Goal: Task Accomplishment & Management: Use online tool/utility

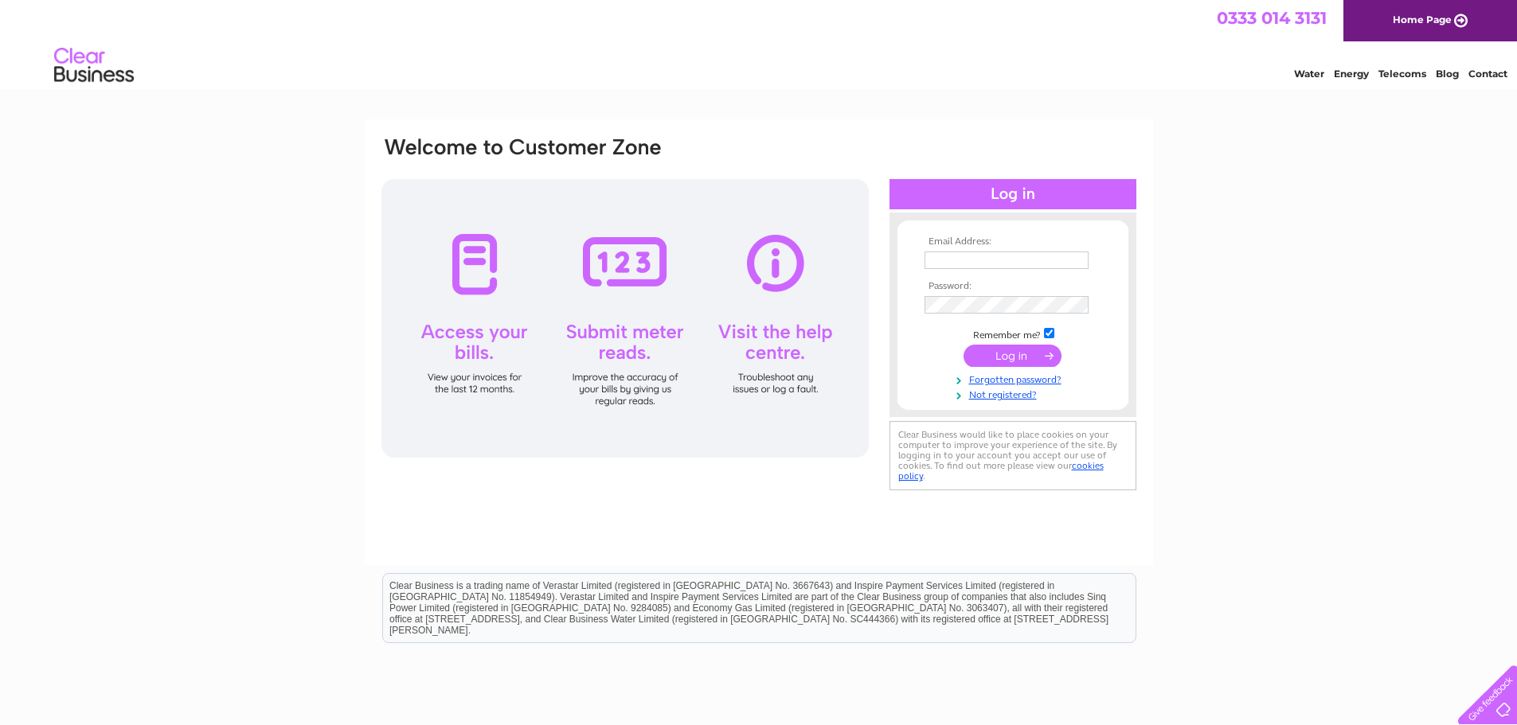
click at [1006, 264] on input "text" at bounding box center [1006, 261] width 164 height 18
type input "lianne@biggardentalpractice.co.uk"
click at [963, 346] on input "submit" at bounding box center [1012, 357] width 98 height 22
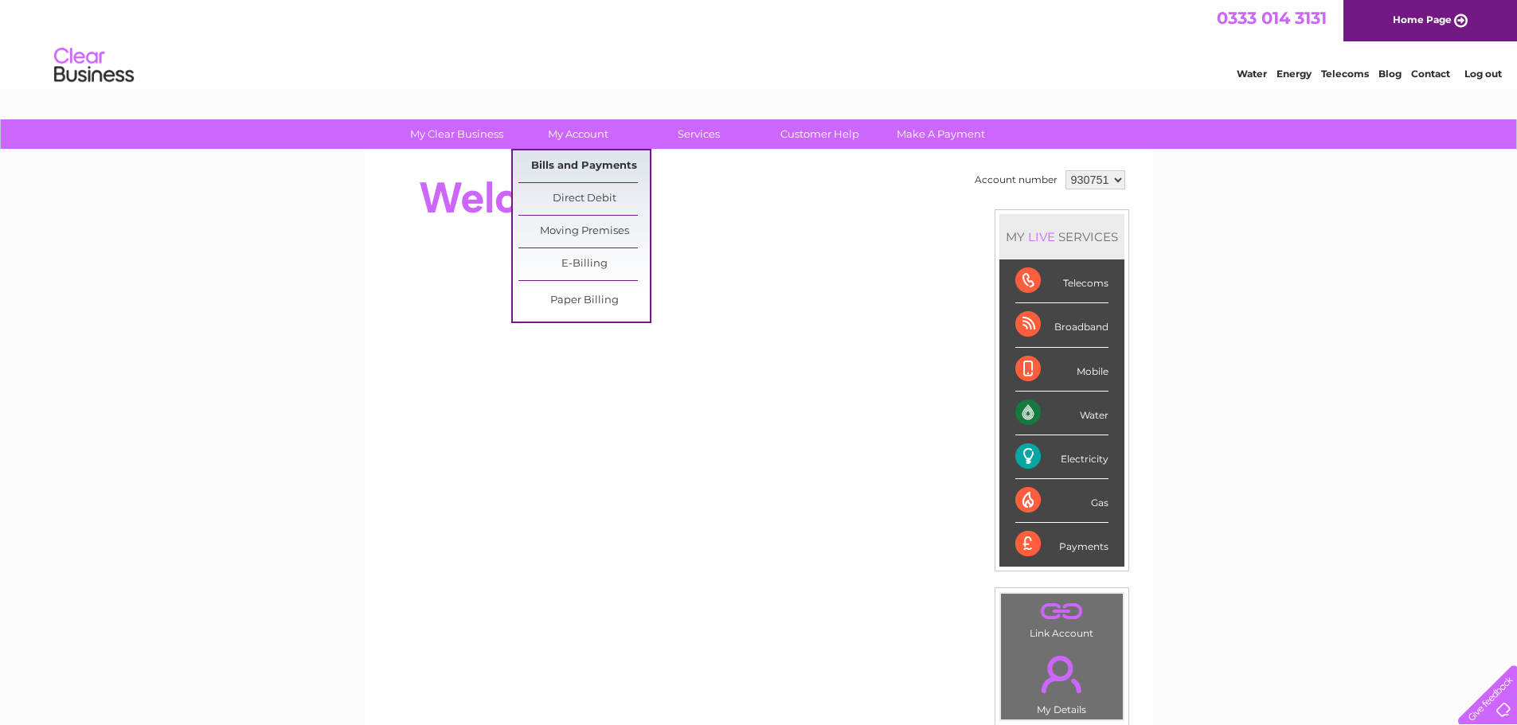
click at [579, 164] on link "Bills and Payments" at bounding box center [583, 166] width 131 height 32
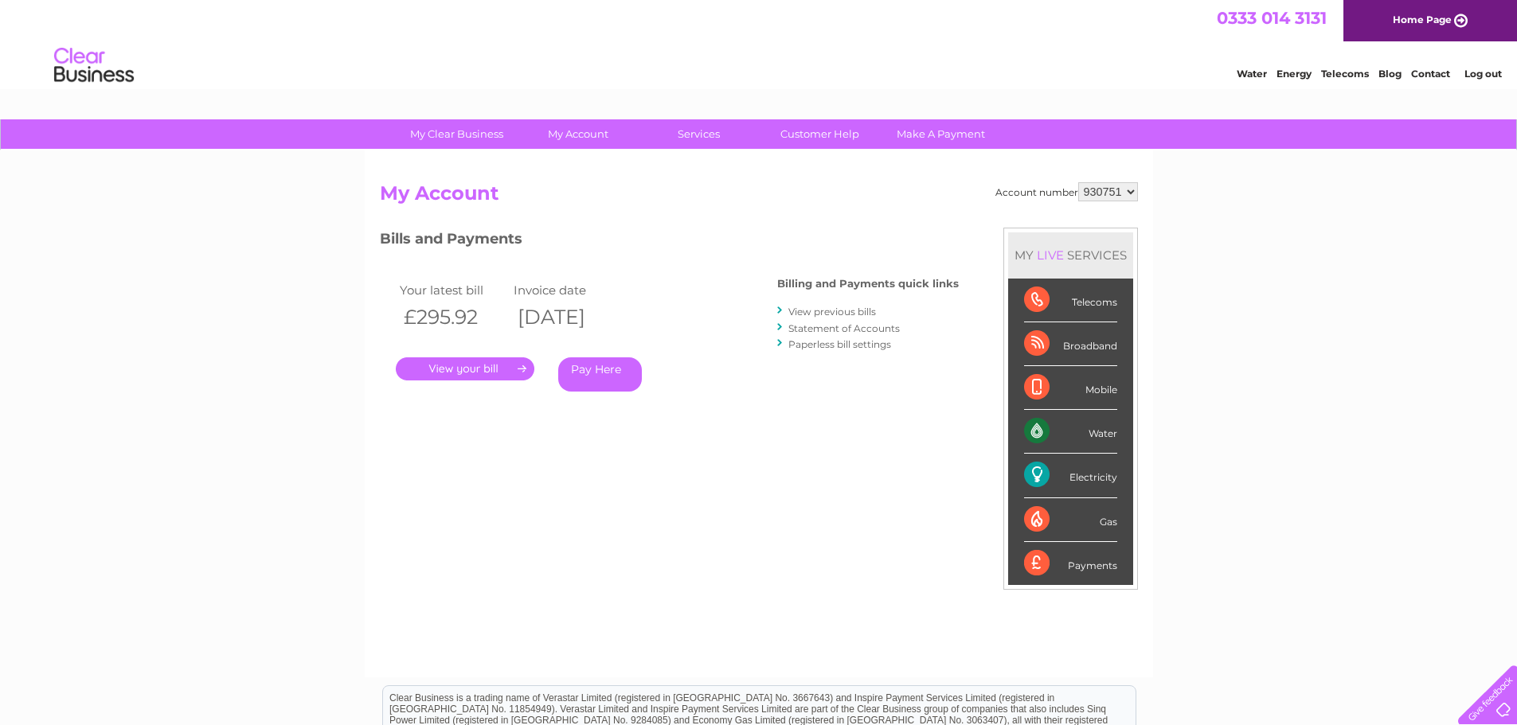
click at [477, 369] on link "." at bounding box center [465, 368] width 139 height 23
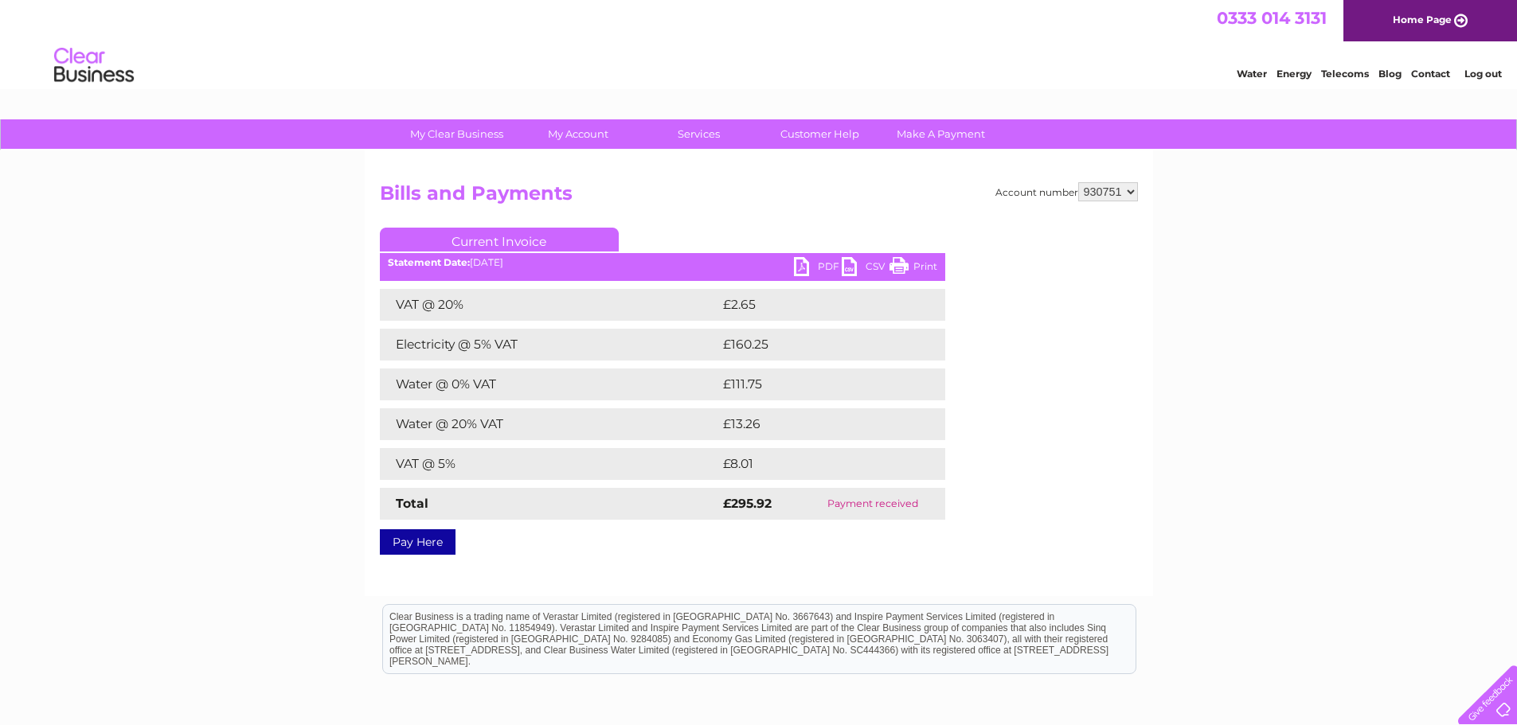
click at [820, 266] on link "PDF" at bounding box center [818, 268] width 48 height 23
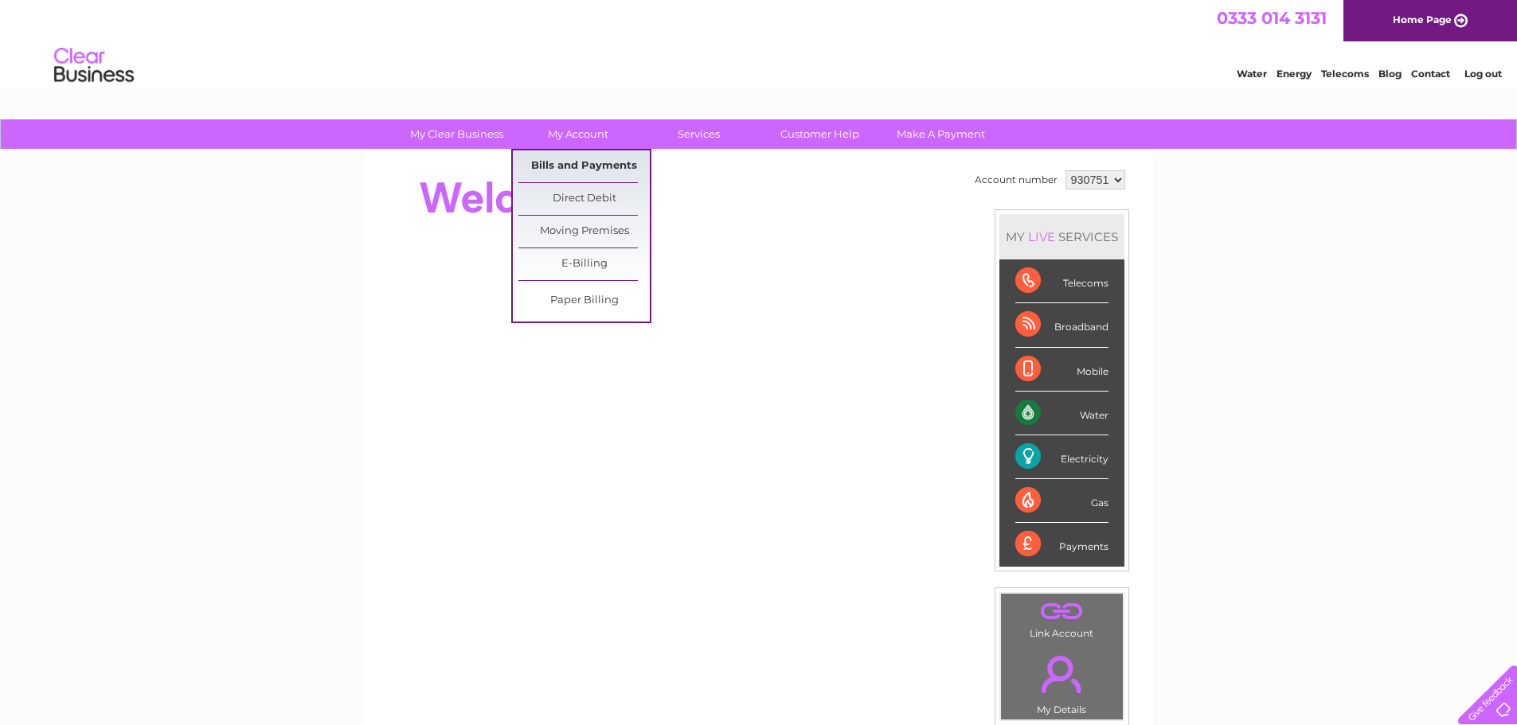
click at [568, 161] on link "Bills and Payments" at bounding box center [583, 166] width 131 height 32
click at [568, 162] on link "Bills and Payments" at bounding box center [583, 166] width 131 height 32
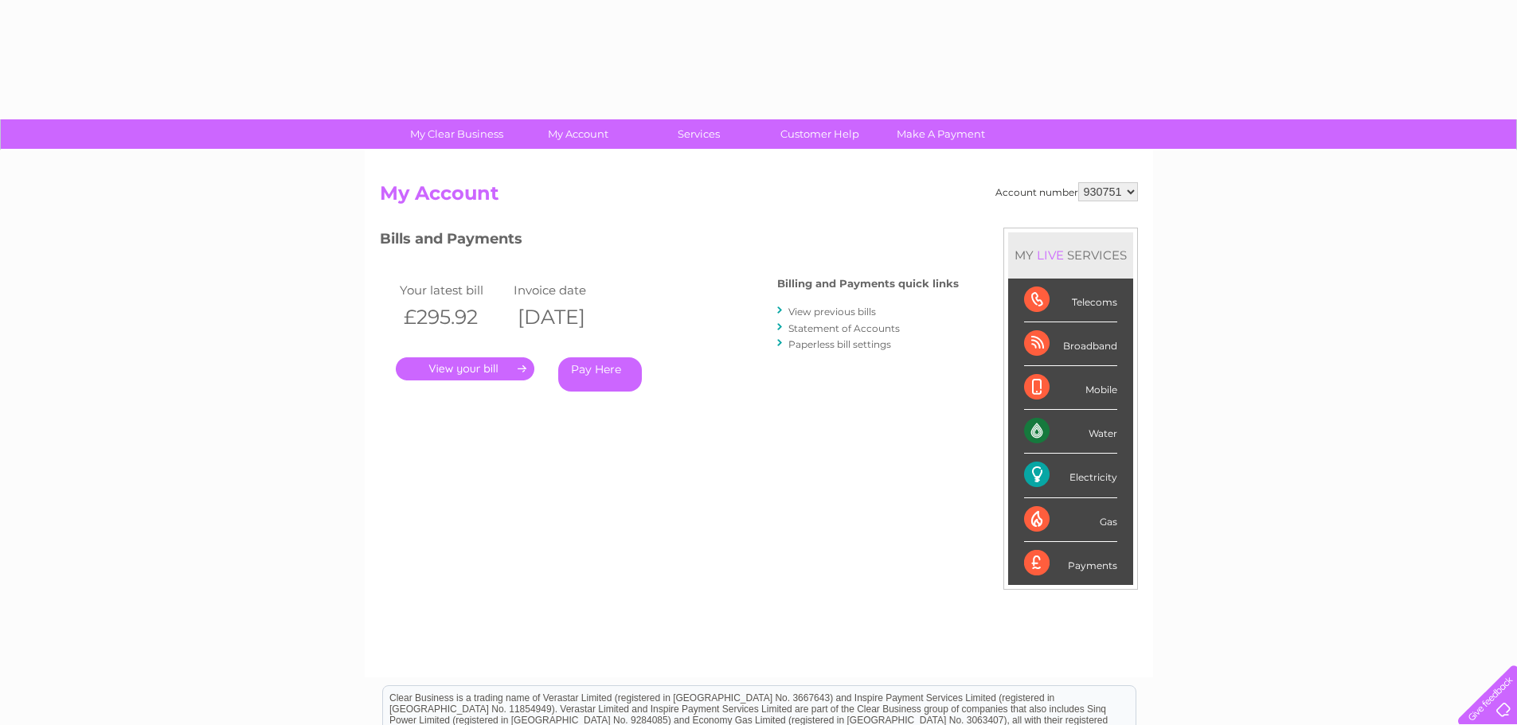
click at [438, 359] on link "." at bounding box center [465, 368] width 139 height 23
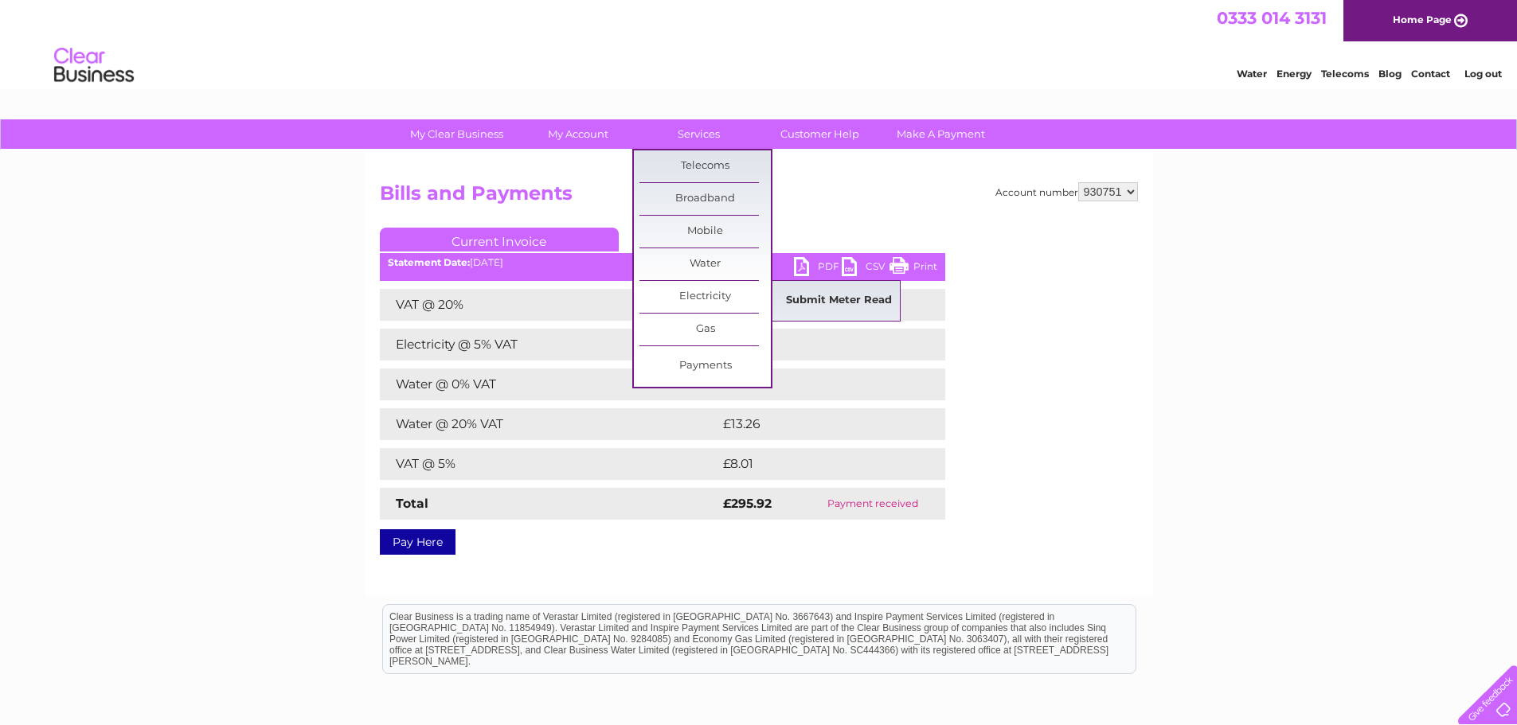
click at [824, 310] on link "Submit Meter Read" at bounding box center [838, 301] width 131 height 32
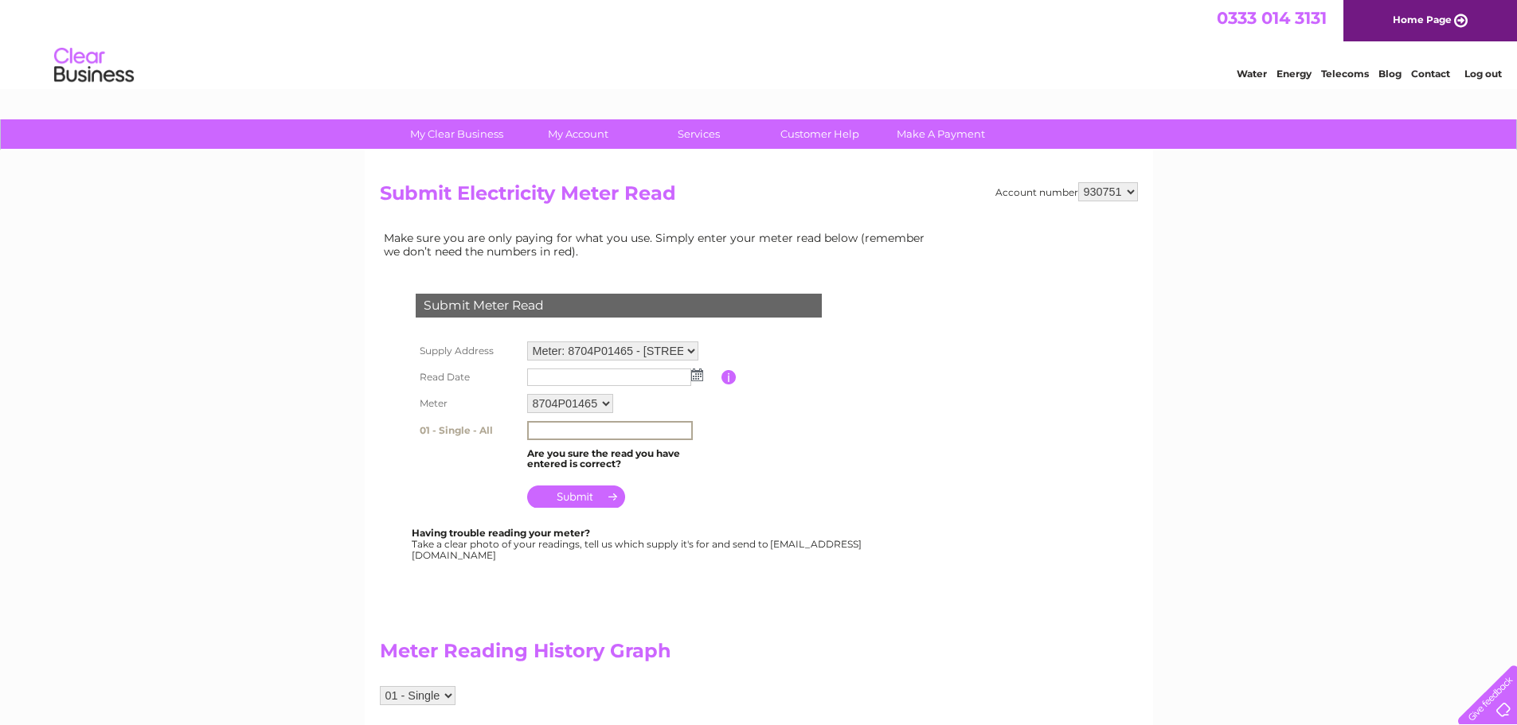
click at [581, 435] on input "text" at bounding box center [610, 430] width 166 height 19
type input "84874"
click at [697, 374] on img at bounding box center [697, 375] width 12 height 13
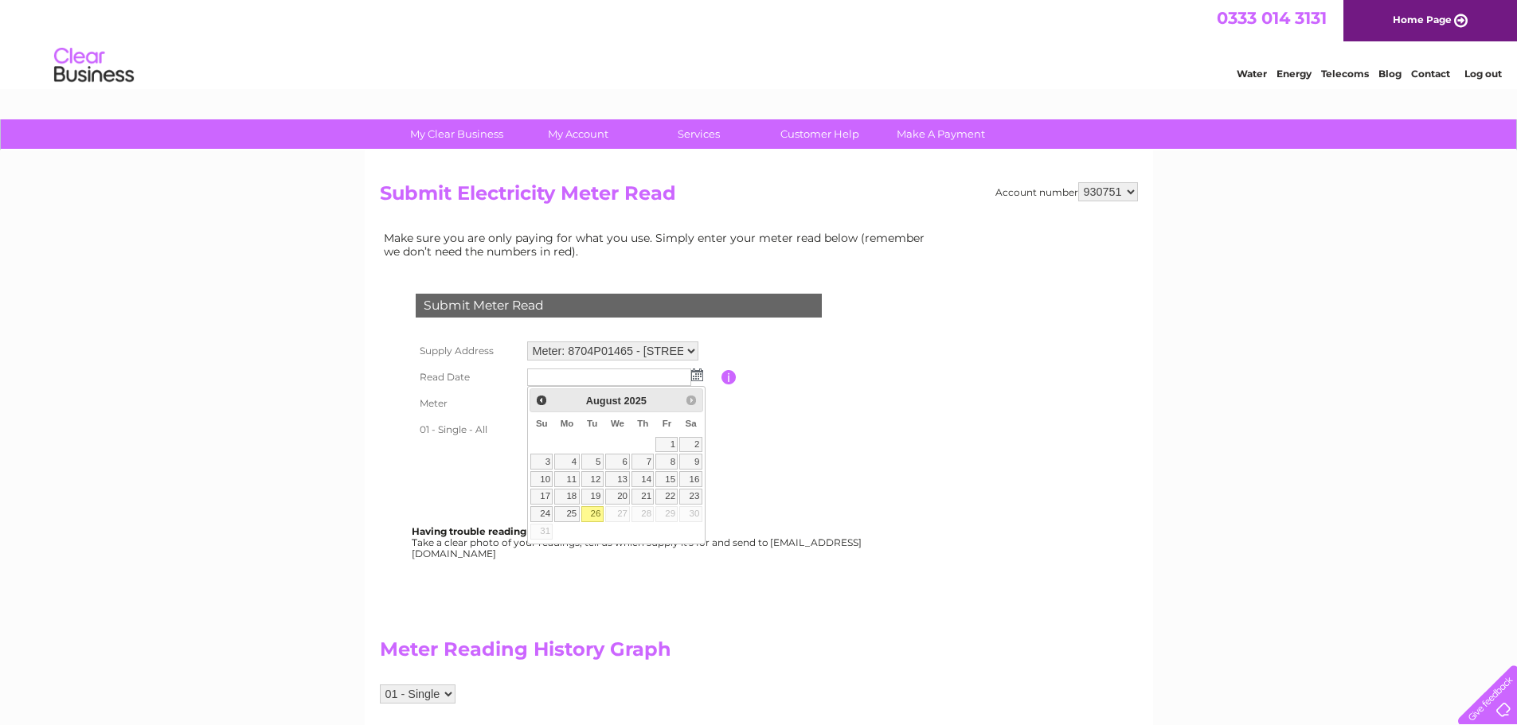
click at [595, 511] on link "26" at bounding box center [592, 514] width 22 height 16
type input "2025/08/26"
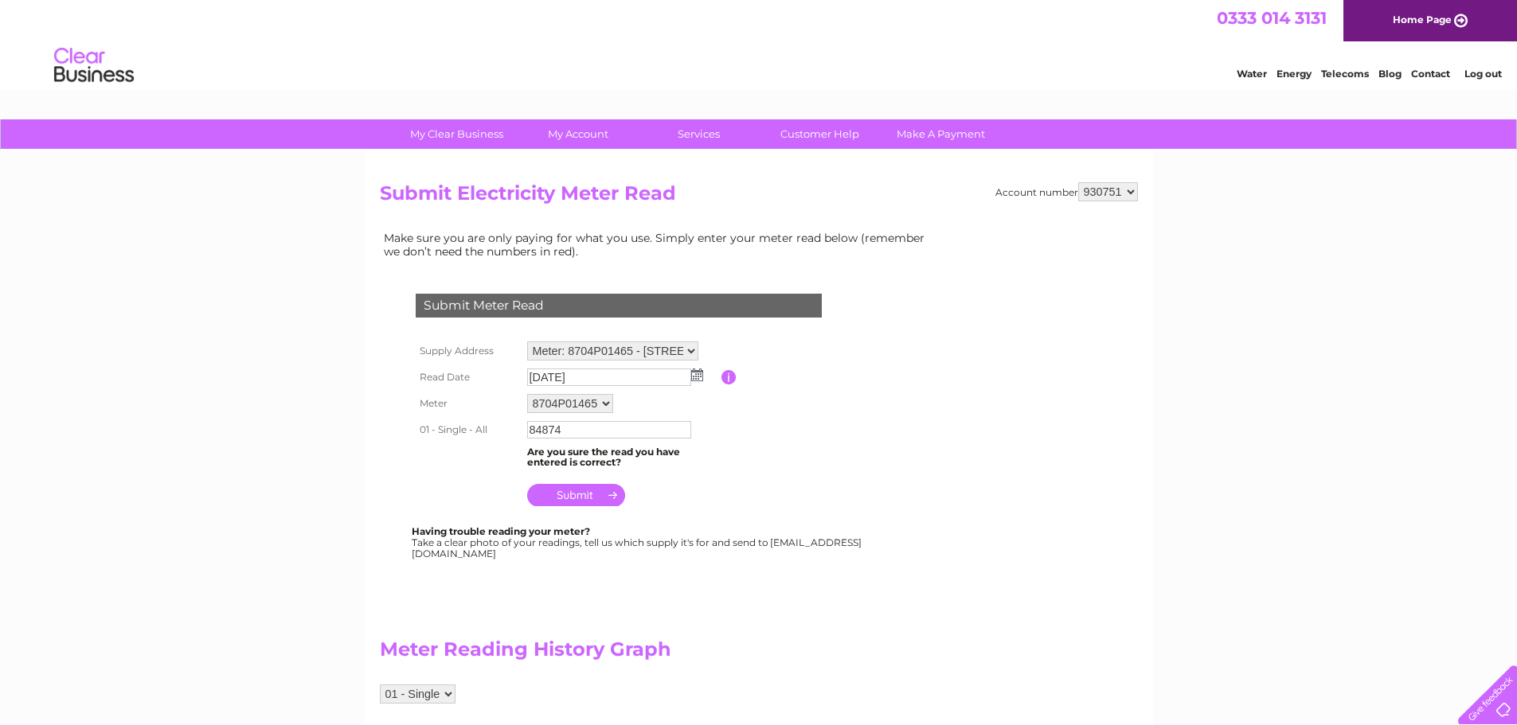
click at [586, 498] on input "submit" at bounding box center [576, 495] width 98 height 22
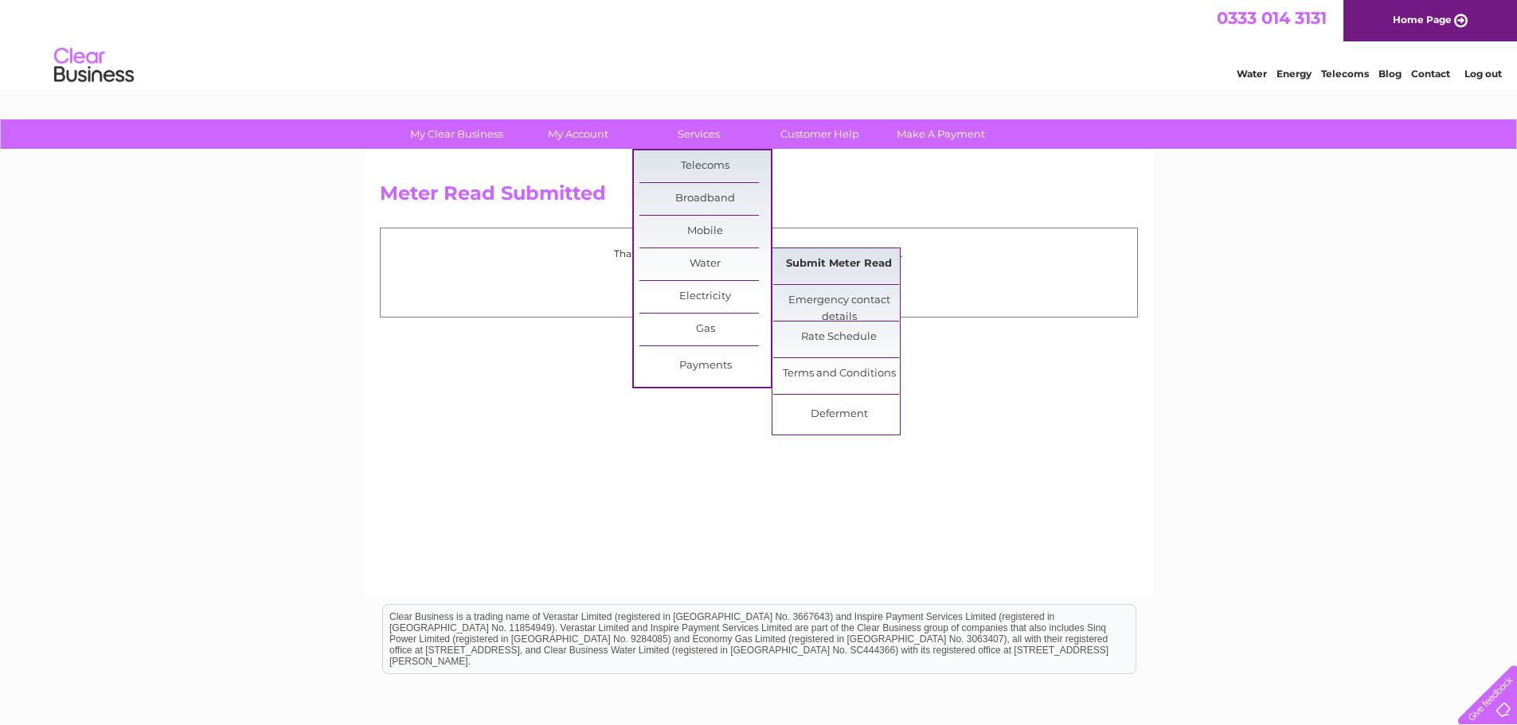
click at [795, 261] on link "Submit Meter Read" at bounding box center [838, 264] width 131 height 32
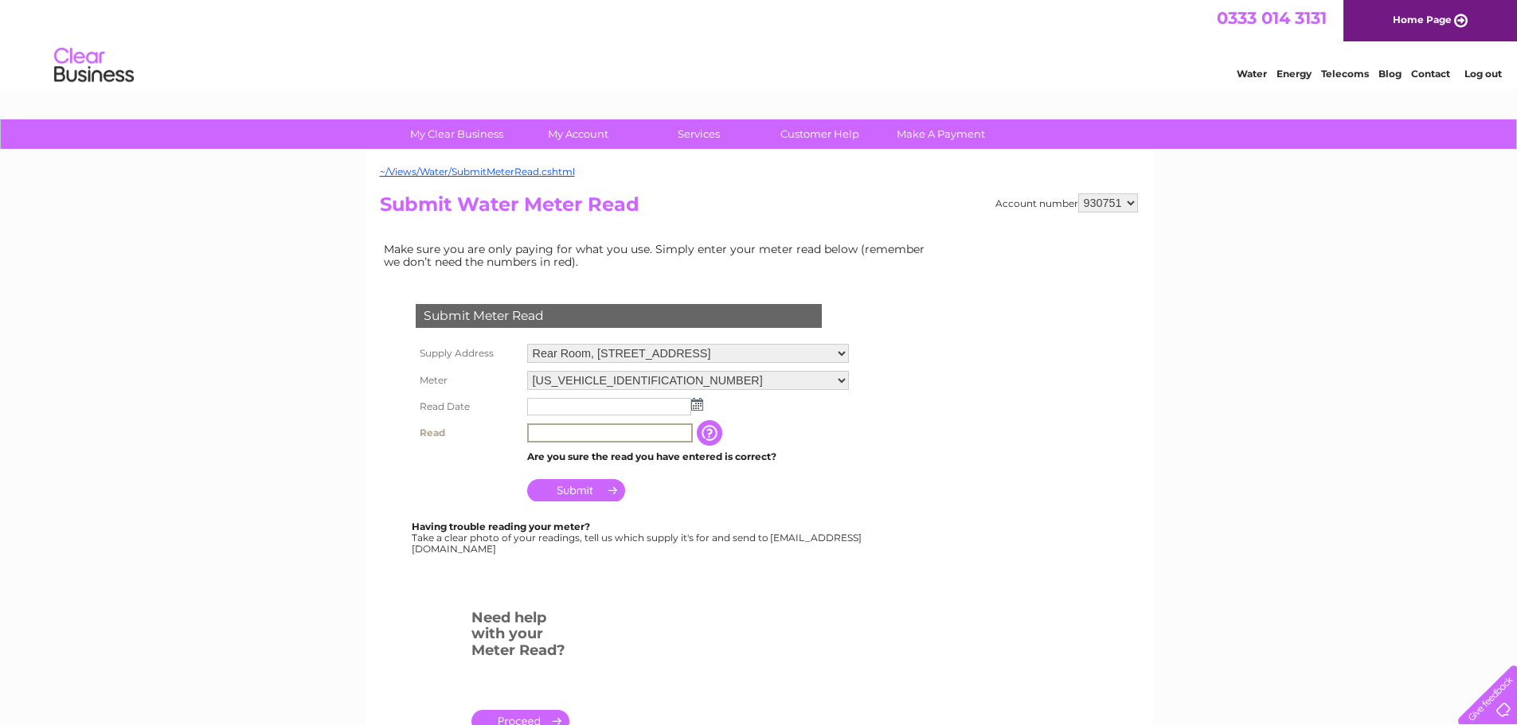
click at [584, 437] on input "text" at bounding box center [610, 433] width 166 height 19
click at [582, 435] on input "text" at bounding box center [610, 433] width 166 height 19
click at [825, 420] on td "The reading you have just taken from your water meter. Our records indicate you…" at bounding box center [787, 432] width 127 height 25
click at [701, 407] on img at bounding box center [697, 404] width 12 height 13
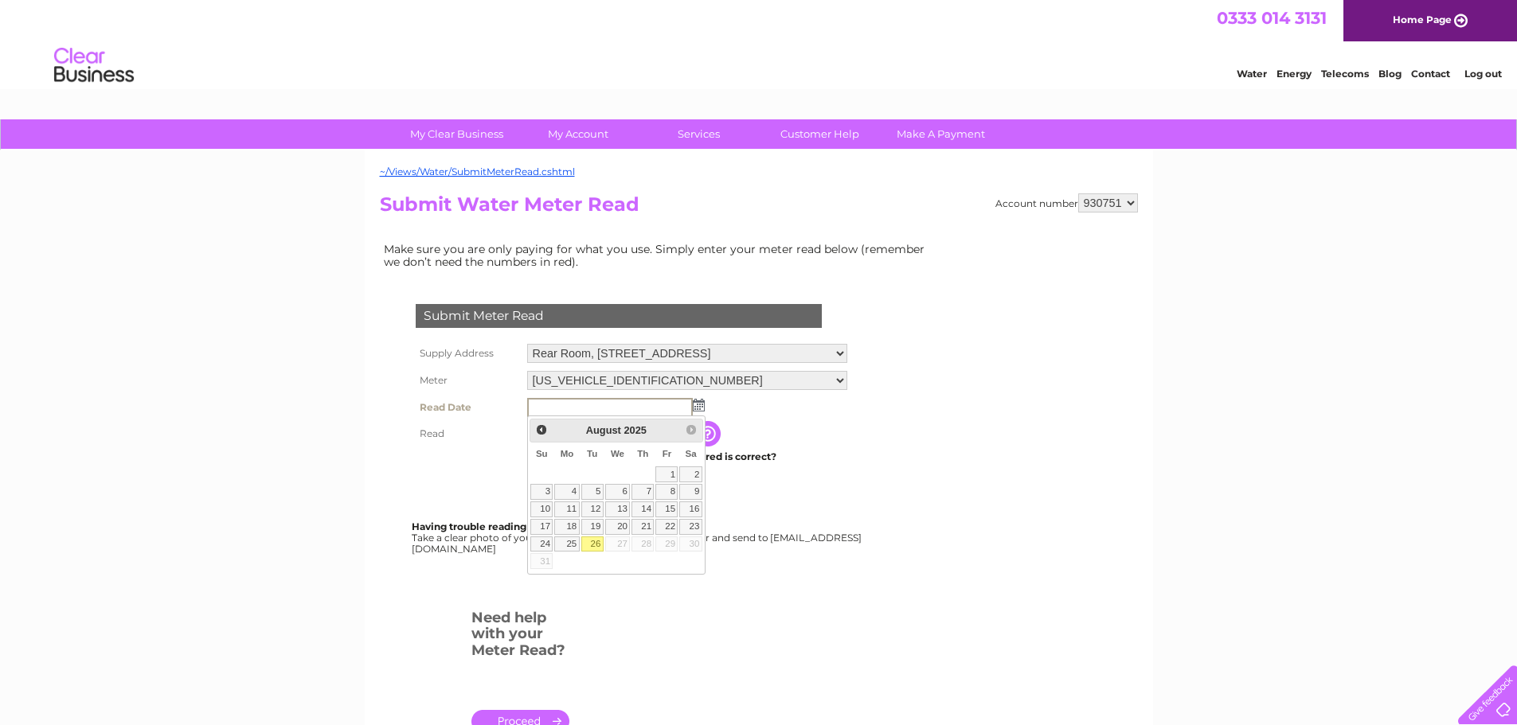
click at [599, 543] on link "26" at bounding box center [592, 545] width 22 height 16
type input "2025/08/26"
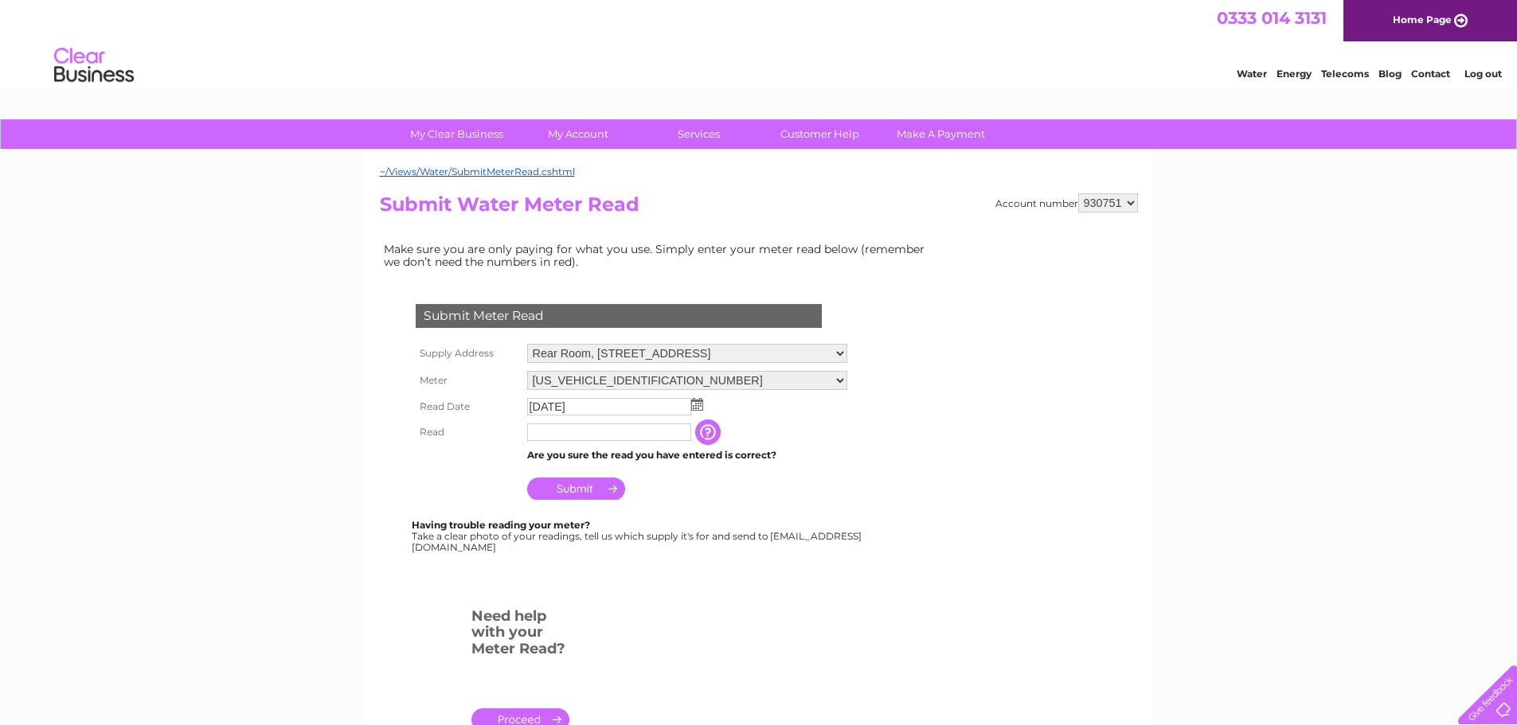
click at [607, 435] on input "text" at bounding box center [609, 433] width 164 height 18
type input "00048"
click at [606, 490] on input "Submit" at bounding box center [576, 490] width 98 height 22
